Goal: Task Accomplishment & Management: Manage account settings

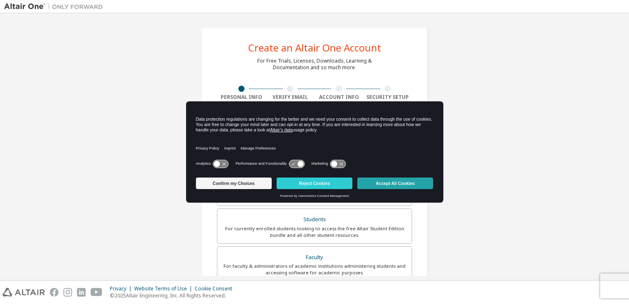
click at [388, 183] on button "Accept All Cookies" at bounding box center [395, 183] width 76 height 12
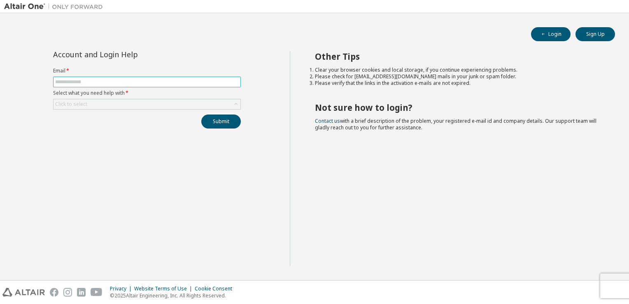
click at [120, 82] on input "text" at bounding box center [147, 82] width 184 height 7
type input "**********"
click at [152, 104] on div "Click to select" at bounding box center [146, 104] width 187 height 10
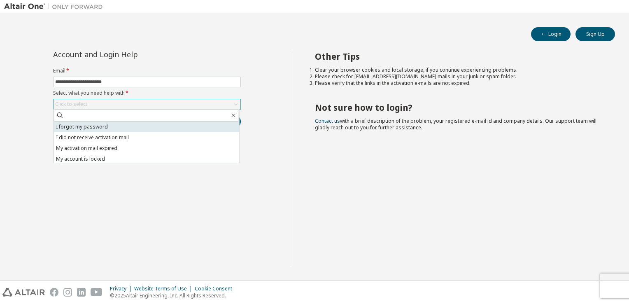
click at [133, 124] on li "I forgot my password" at bounding box center [146, 126] width 185 height 11
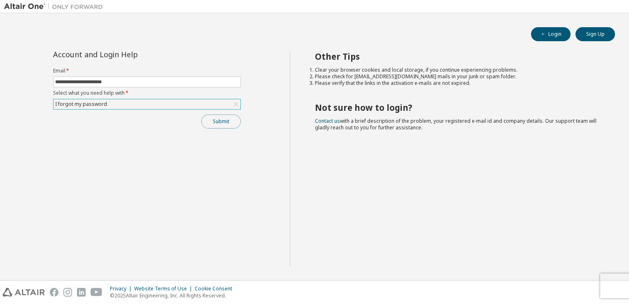
click at [216, 122] on button "Submit" at bounding box center [221, 121] width 40 height 14
